Goal: Transaction & Acquisition: Purchase product/service

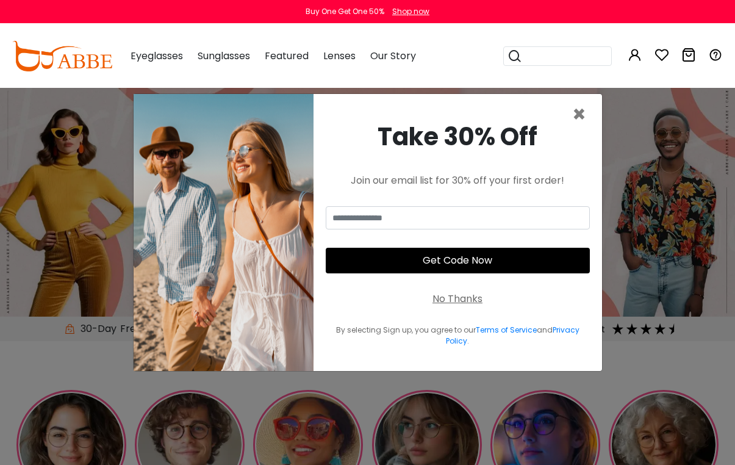
click at [580, 123] on span "×" at bounding box center [579, 114] width 14 height 31
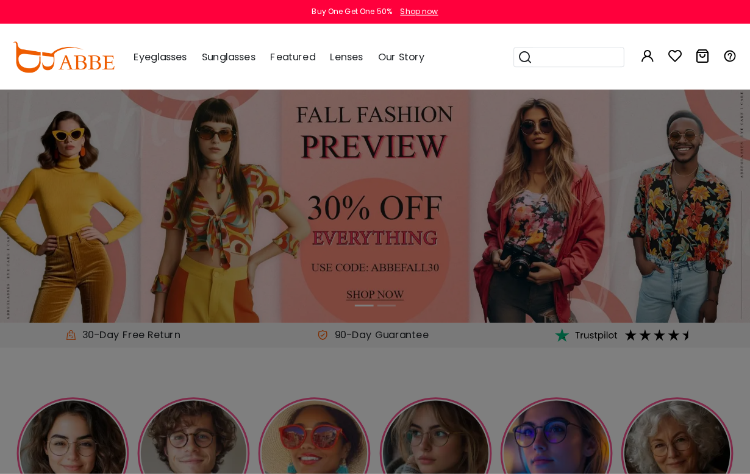
scroll to position [1, 0]
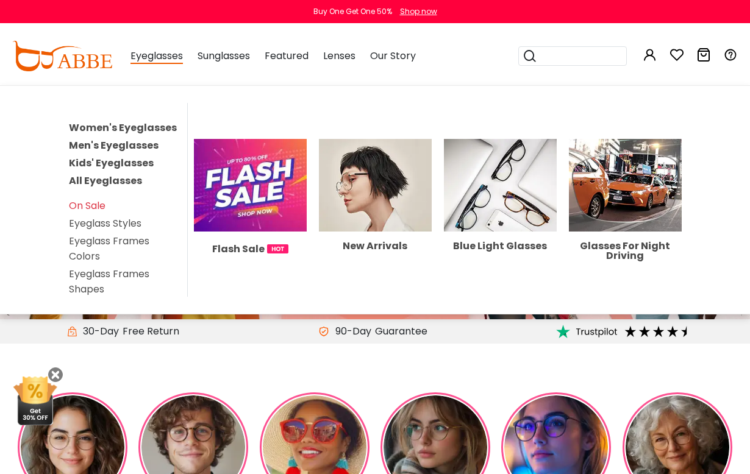
click at [162, 129] on link "Women's Eyeglasses" at bounding box center [123, 128] width 108 height 14
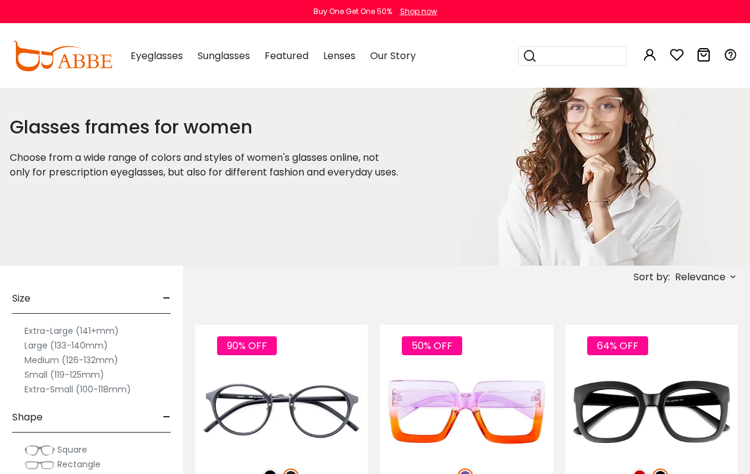
scroll to position [35, 0]
click at [104, 365] on label "Medium (126-132mm)" at bounding box center [71, 360] width 94 height 15
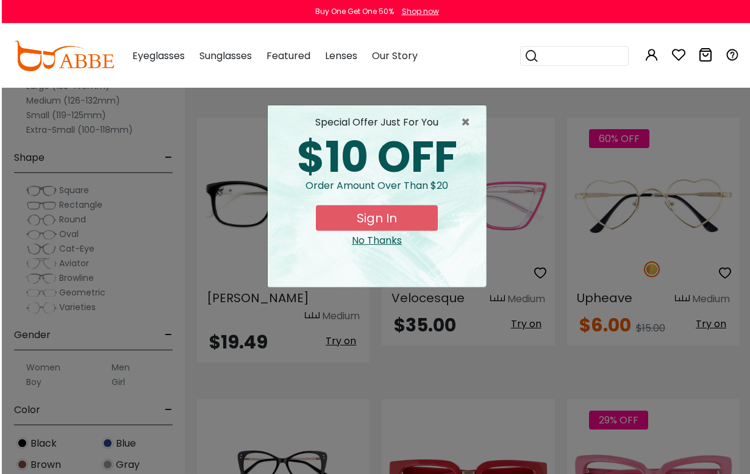
scroll to position [2181, 0]
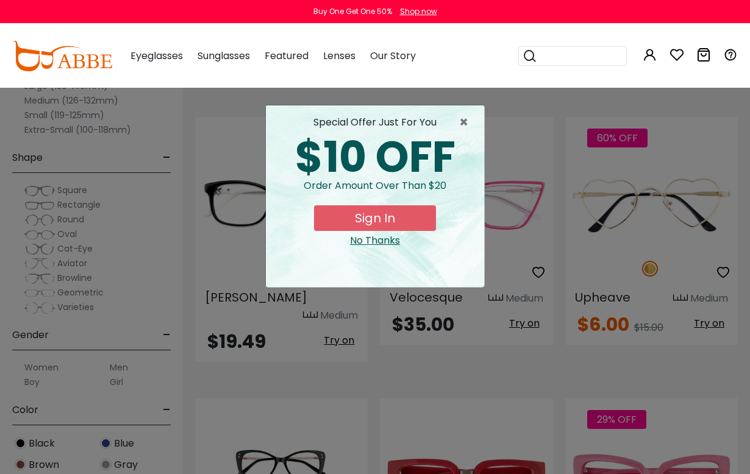
click at [384, 249] on div "special offer just for you $10 OFF Order amount over than $20 Sign In No Thanks" at bounding box center [375, 197] width 218 height 182
click at [385, 241] on div "No Thanks" at bounding box center [375, 241] width 199 height 15
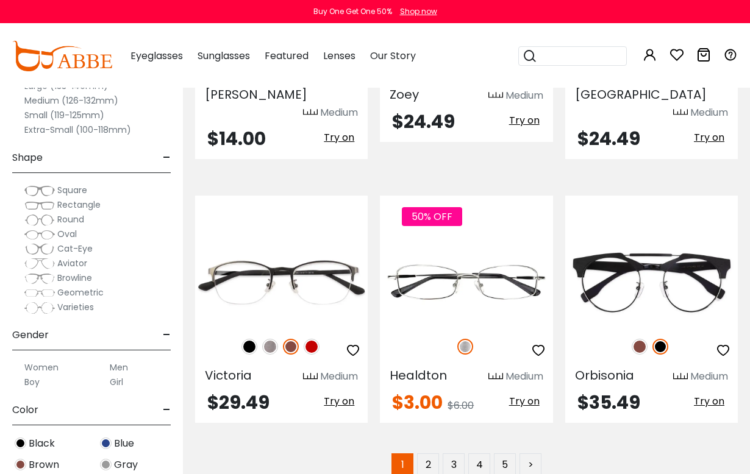
scroll to position [5412, 0]
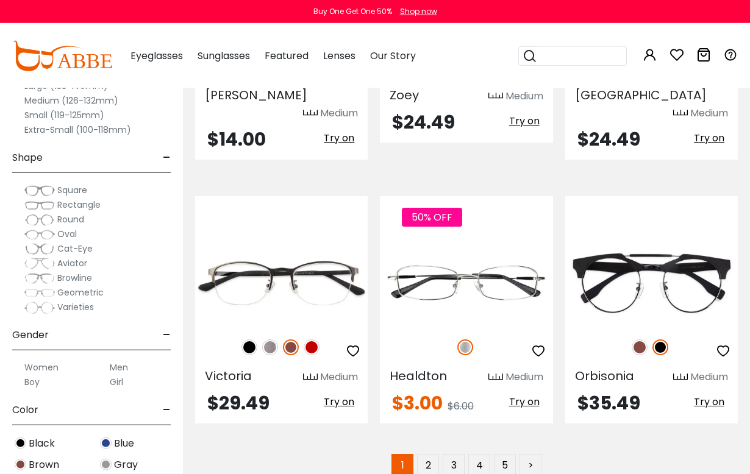
click at [432, 454] on link "2" at bounding box center [428, 465] width 22 height 22
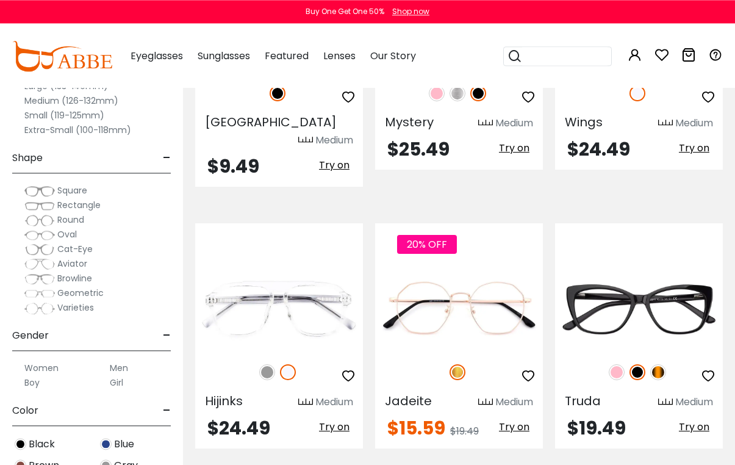
scroll to position [2876, 0]
click at [621, 364] on img at bounding box center [617, 372] width 16 height 16
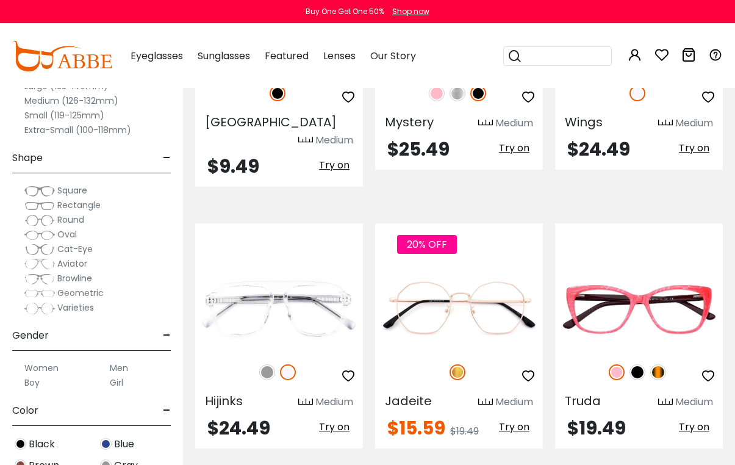
click at [664, 364] on img at bounding box center [658, 372] width 16 height 16
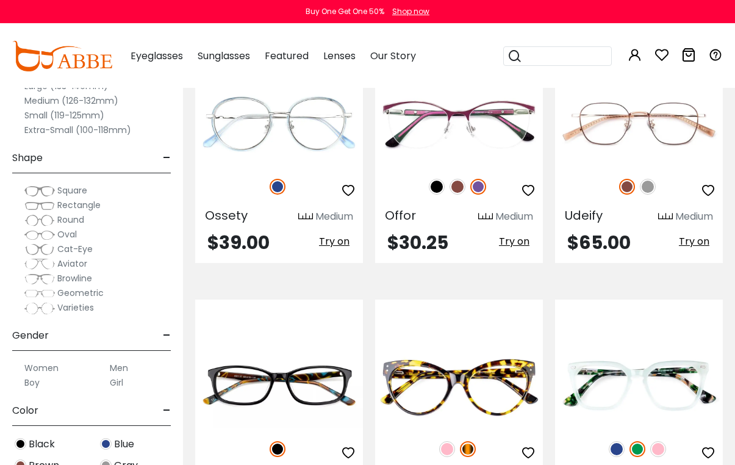
scroll to position [4144, 0]
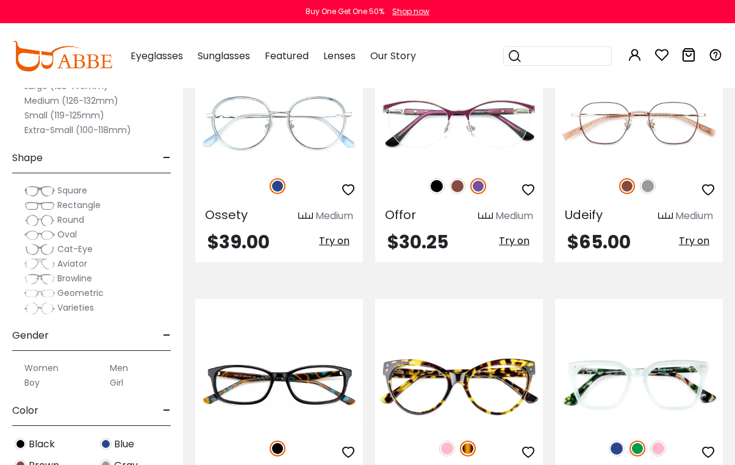
click at [449, 440] on img at bounding box center [447, 448] width 16 height 16
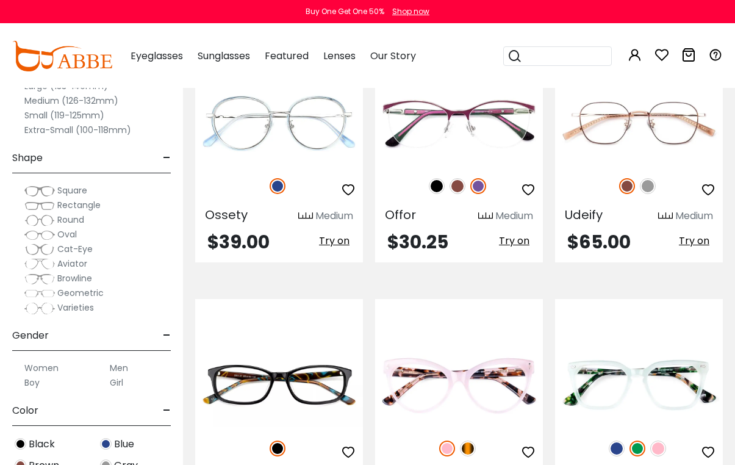
click at [471, 440] on img at bounding box center [468, 448] width 16 height 16
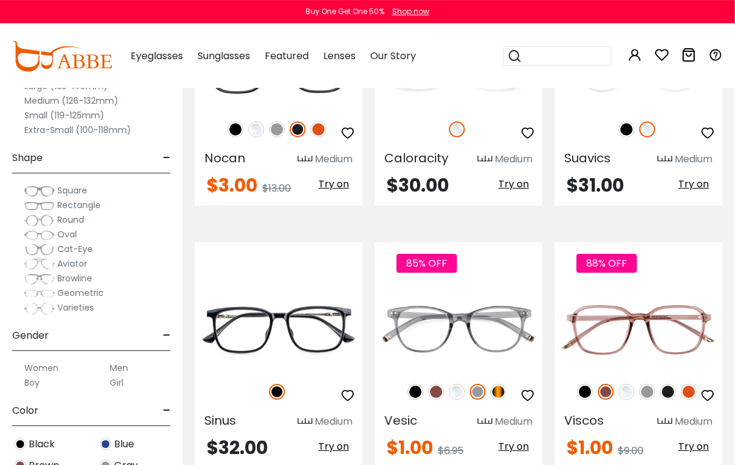
scroll to position [5268, 1]
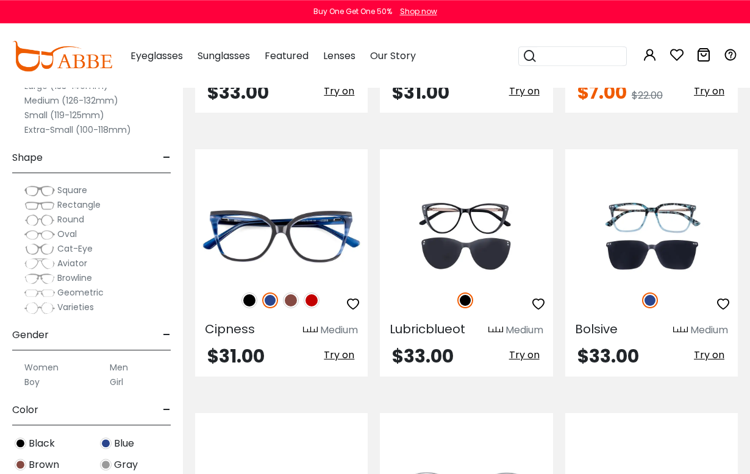
scroll to position [3650, 0]
click at [315, 307] on img at bounding box center [312, 301] width 16 height 16
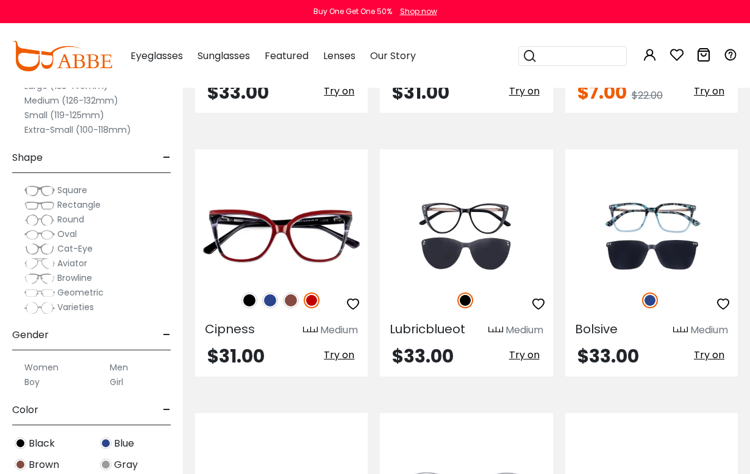
click at [288, 301] on img at bounding box center [291, 301] width 16 height 16
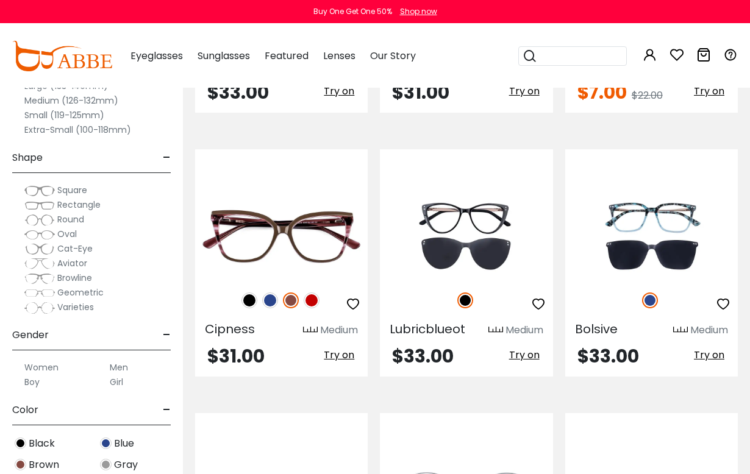
click at [254, 303] on img at bounding box center [250, 301] width 16 height 16
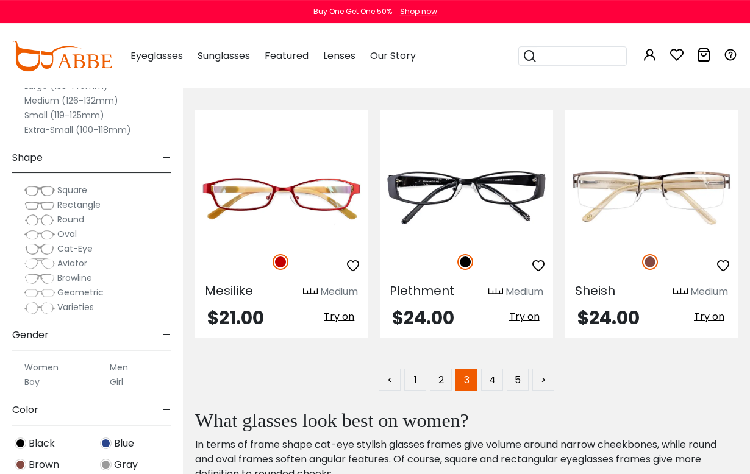
scroll to position [5275, 0]
click at [500, 387] on link "4" at bounding box center [492, 380] width 22 height 22
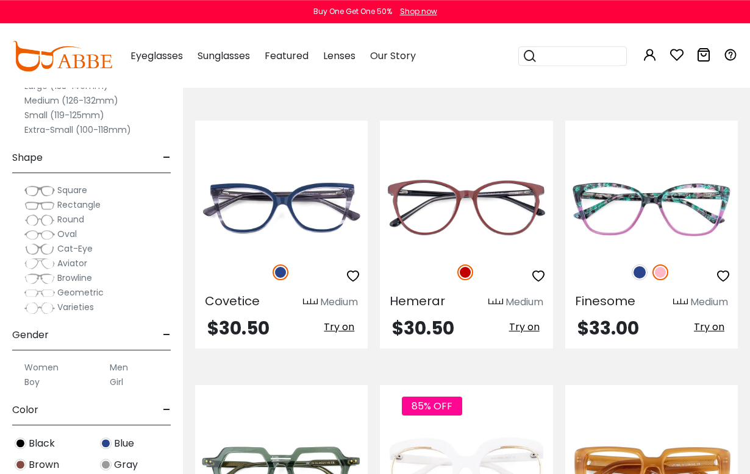
scroll to position [768, 0]
click at [0, 0] on img at bounding box center [0, 0] width 0 height 0
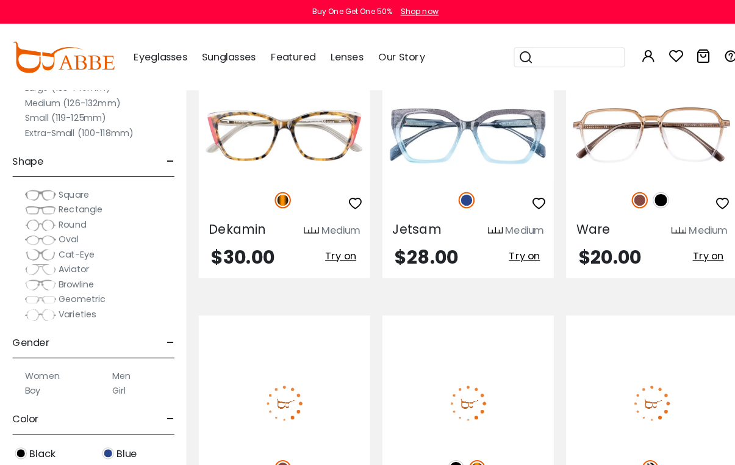
scroll to position [1362, 1]
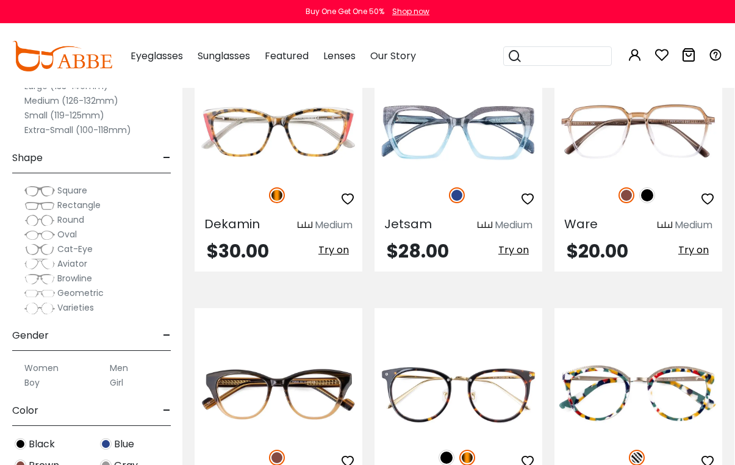
click at [0, 0] on img at bounding box center [0, 0] width 0 height 0
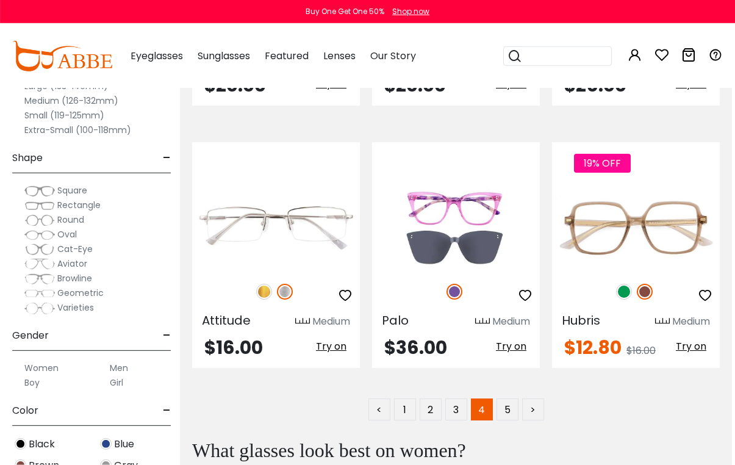
scroll to position [5211, 3]
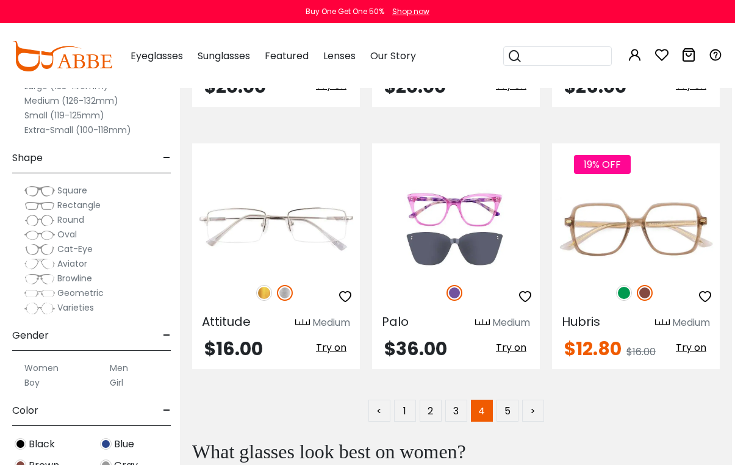
click at [507, 403] on link "5" at bounding box center [507, 410] width 22 height 22
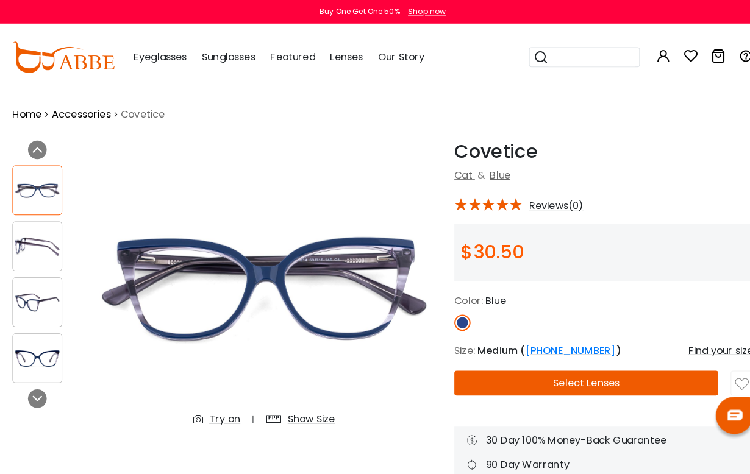
scroll to position [2, 0]
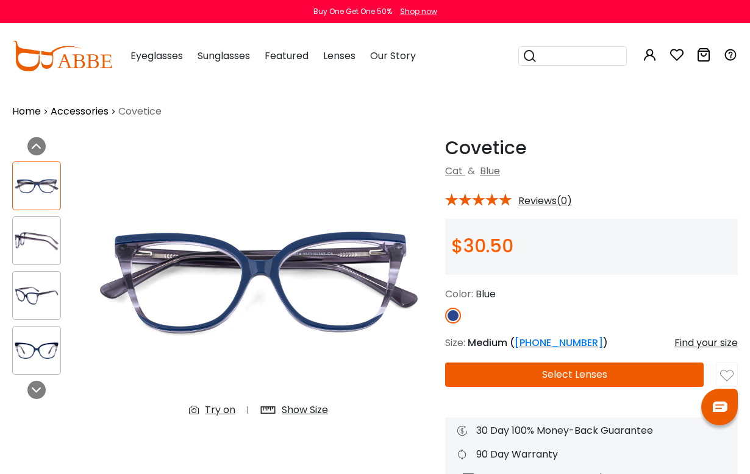
click at [37, 251] on img at bounding box center [37, 241] width 48 height 24
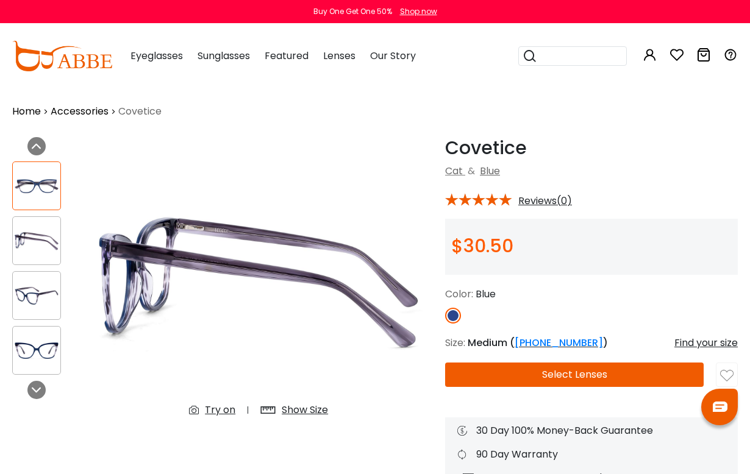
click at [45, 356] on img at bounding box center [37, 351] width 48 height 24
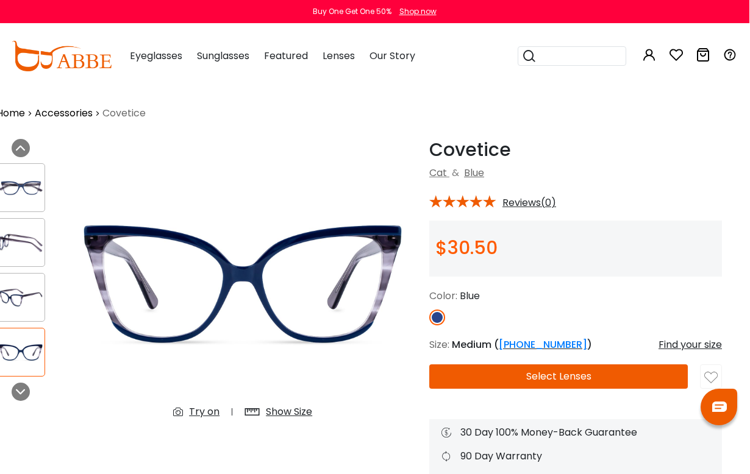
scroll to position [0, 15]
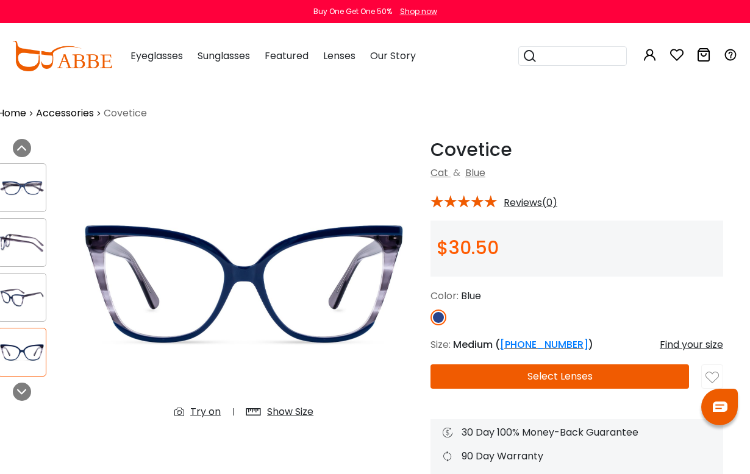
click at [206, 418] on div "Try on" at bounding box center [205, 412] width 30 height 15
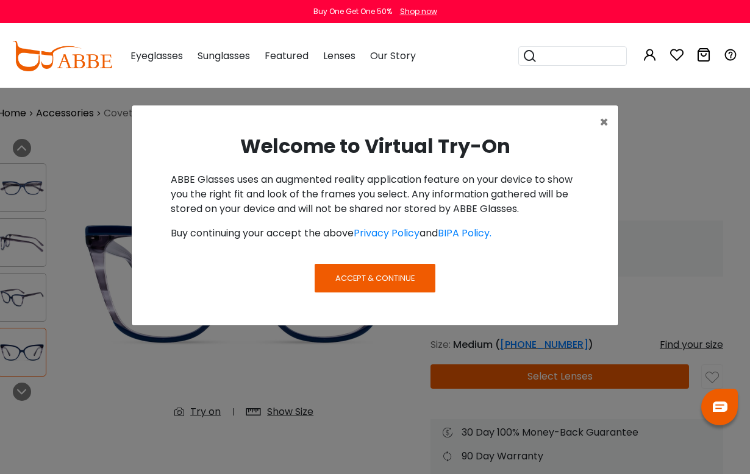
click at [394, 273] on span "Accept & Continue" at bounding box center [374, 279] width 79 height 12
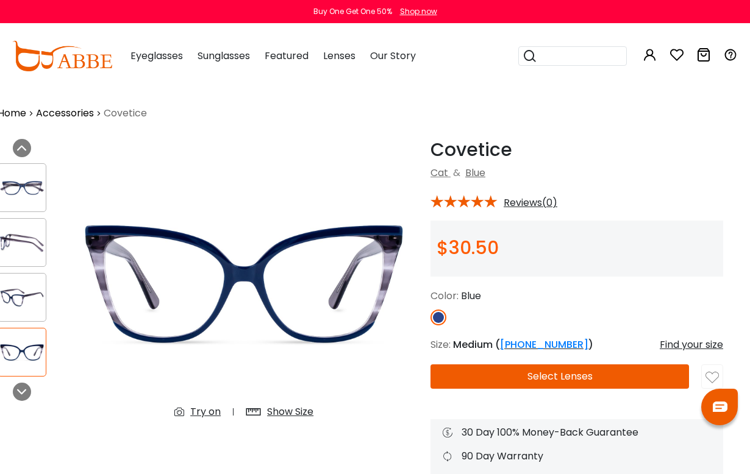
click at [213, 408] on div "Try on" at bounding box center [205, 412] width 30 height 15
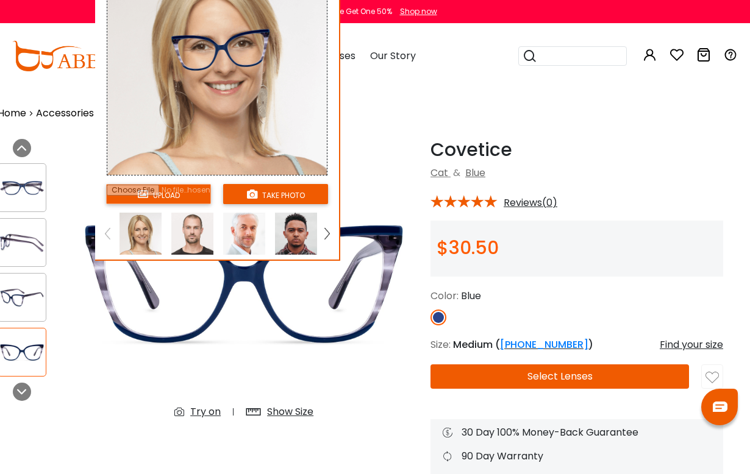
click at [238, 54] on img at bounding box center [222, 51] width 112 height 62
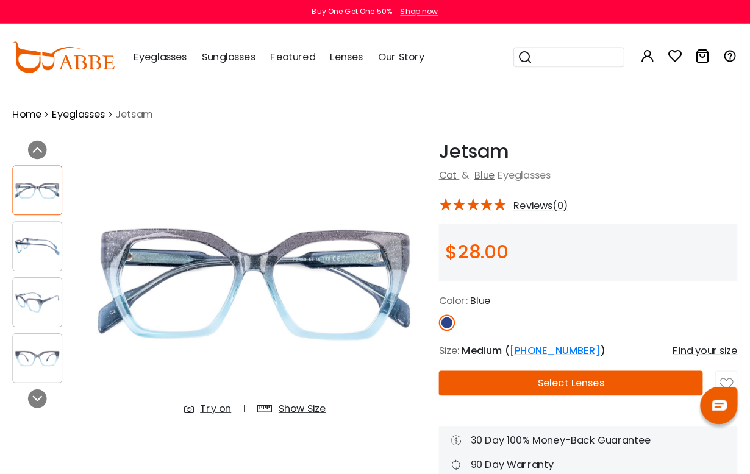
scroll to position [2, 0]
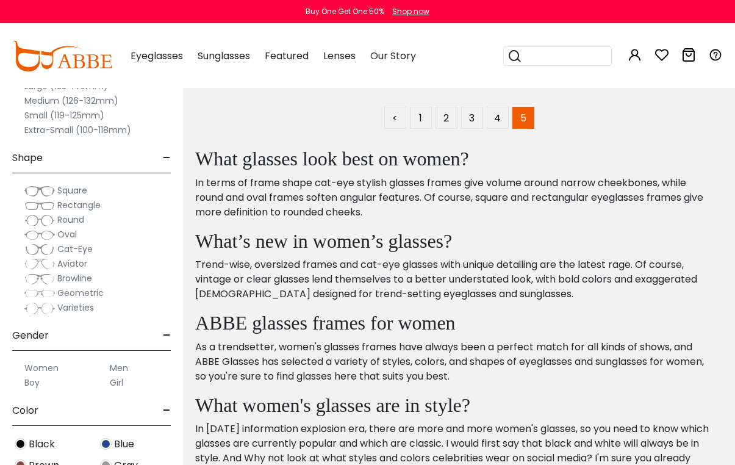
scroll to position [1033, 0]
